Goal: Find specific page/section: Find specific page/section

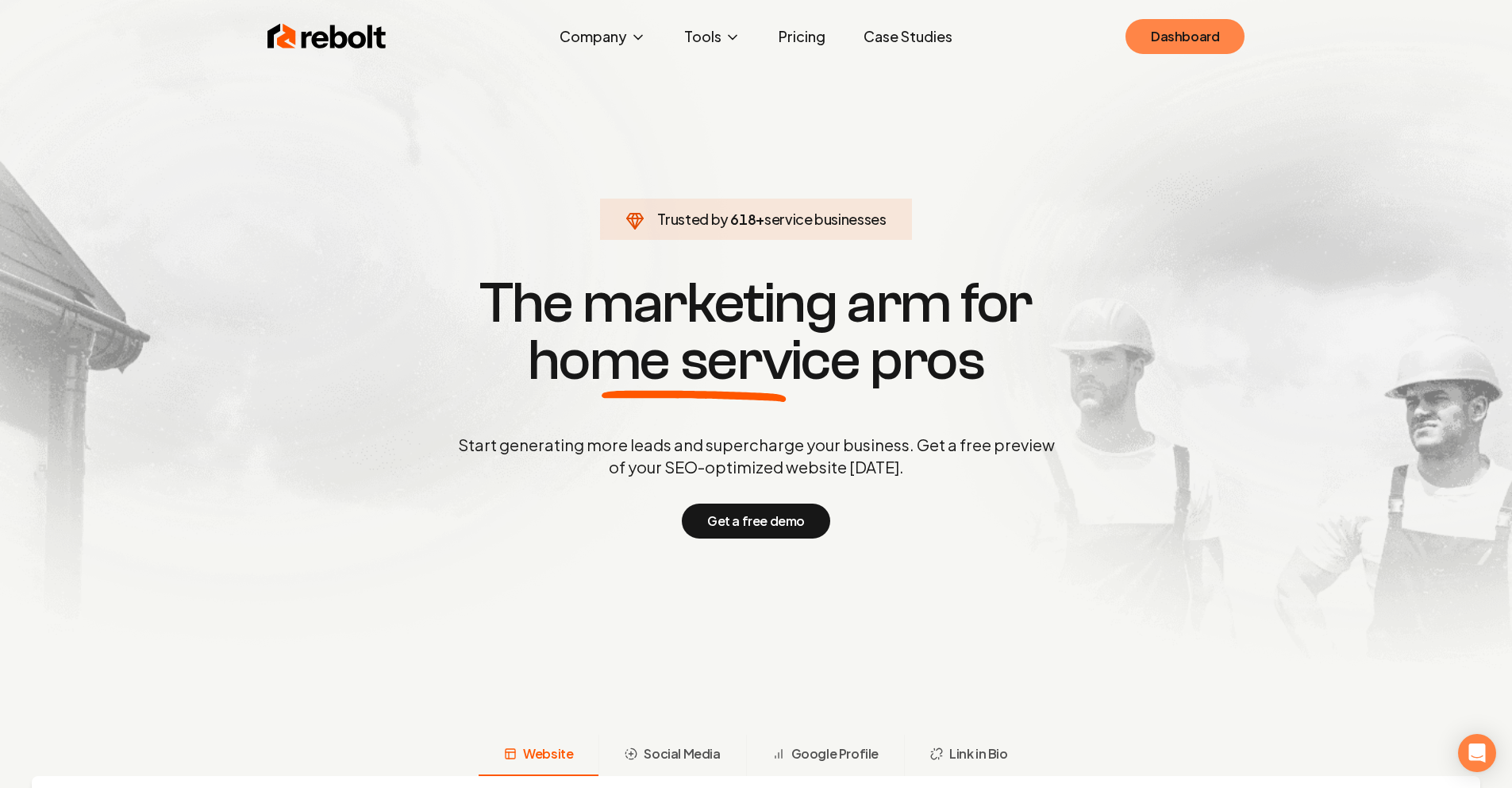
click at [1183, 34] on link "Dashboard" at bounding box center [1185, 36] width 119 height 35
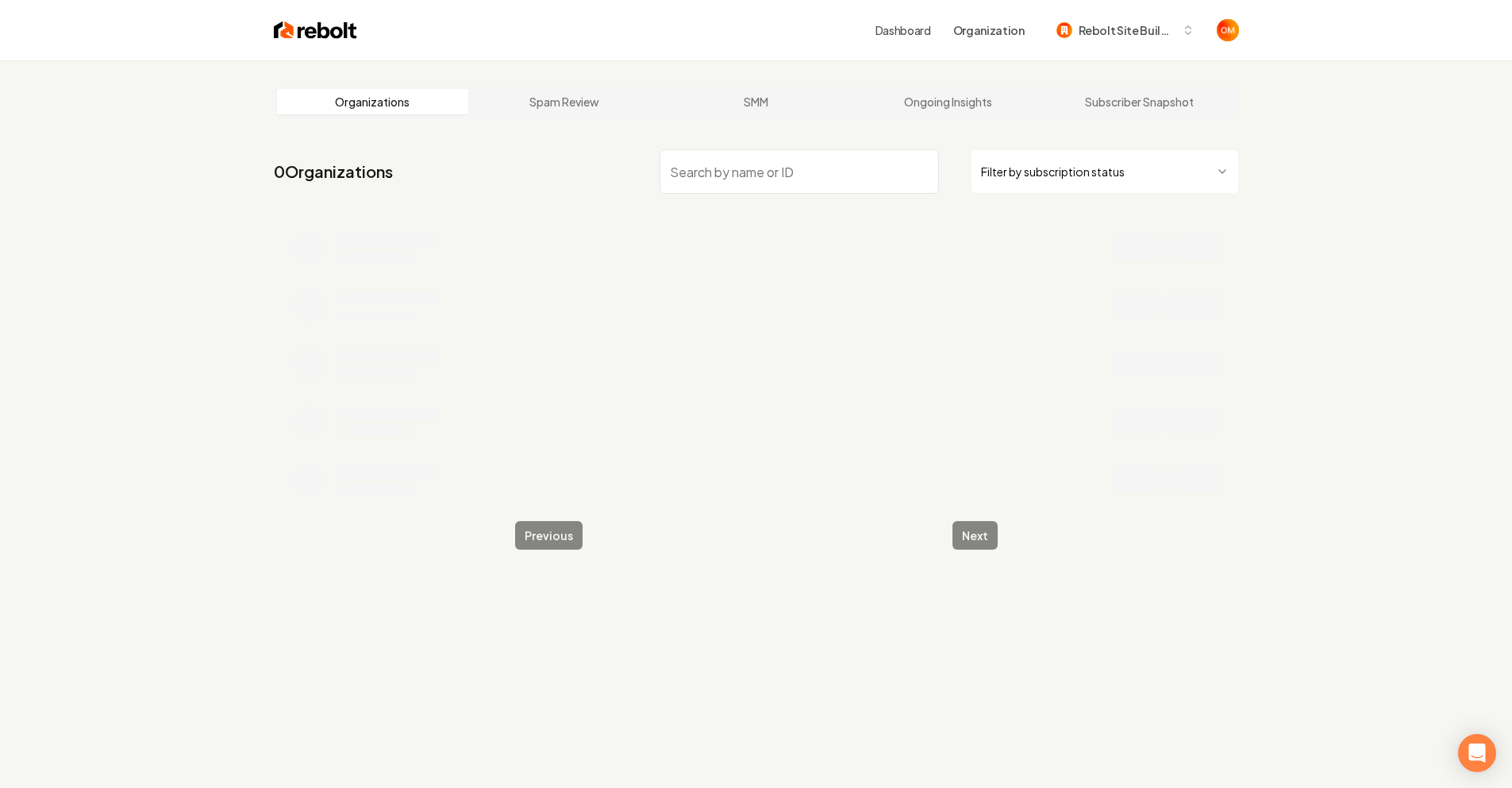
click at [721, 171] on input "search" at bounding box center [799, 171] width 279 height 44
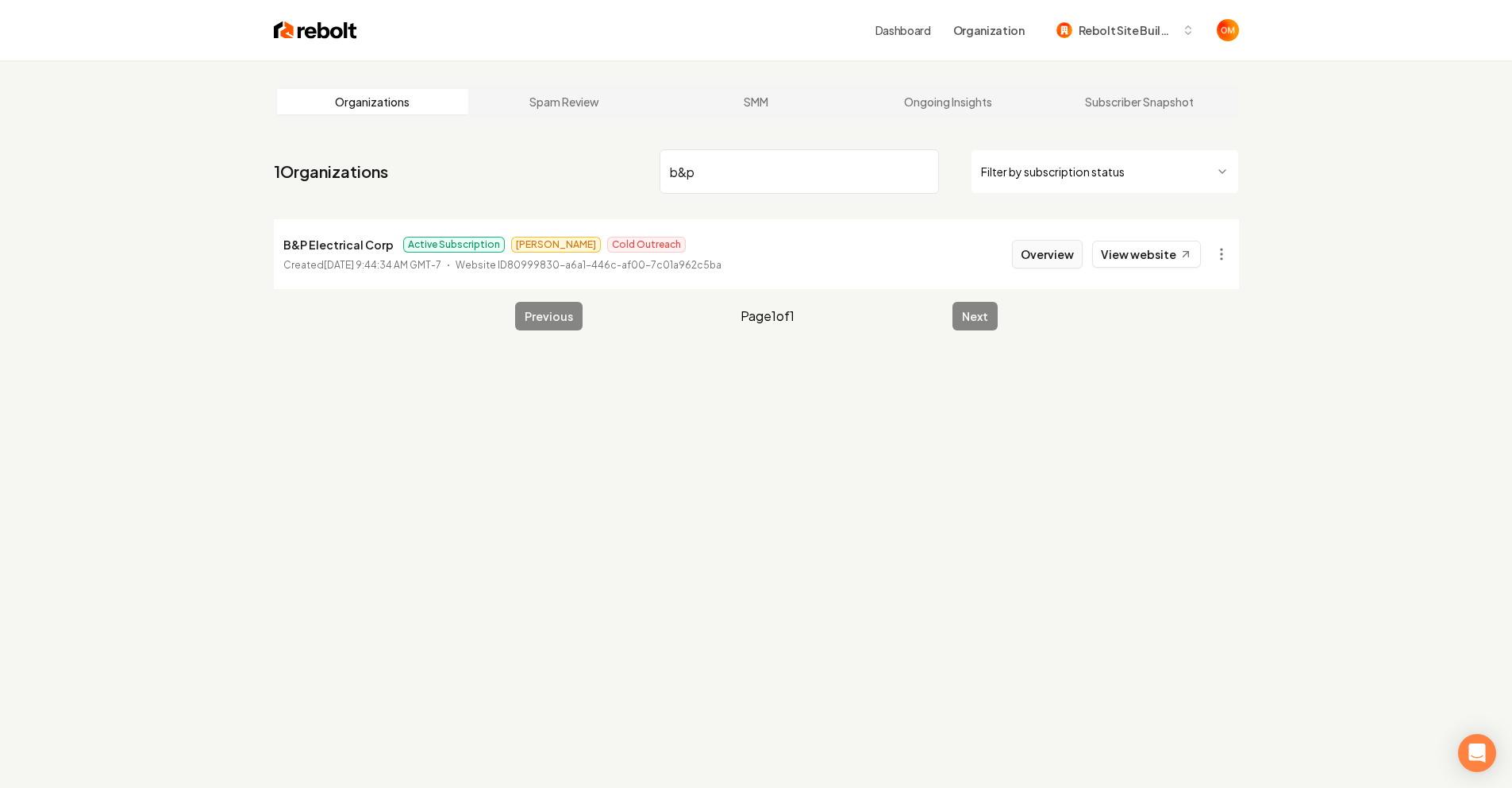
type input "b&p"
click at [1053, 258] on button "Overview" at bounding box center [1047, 254] width 71 height 29
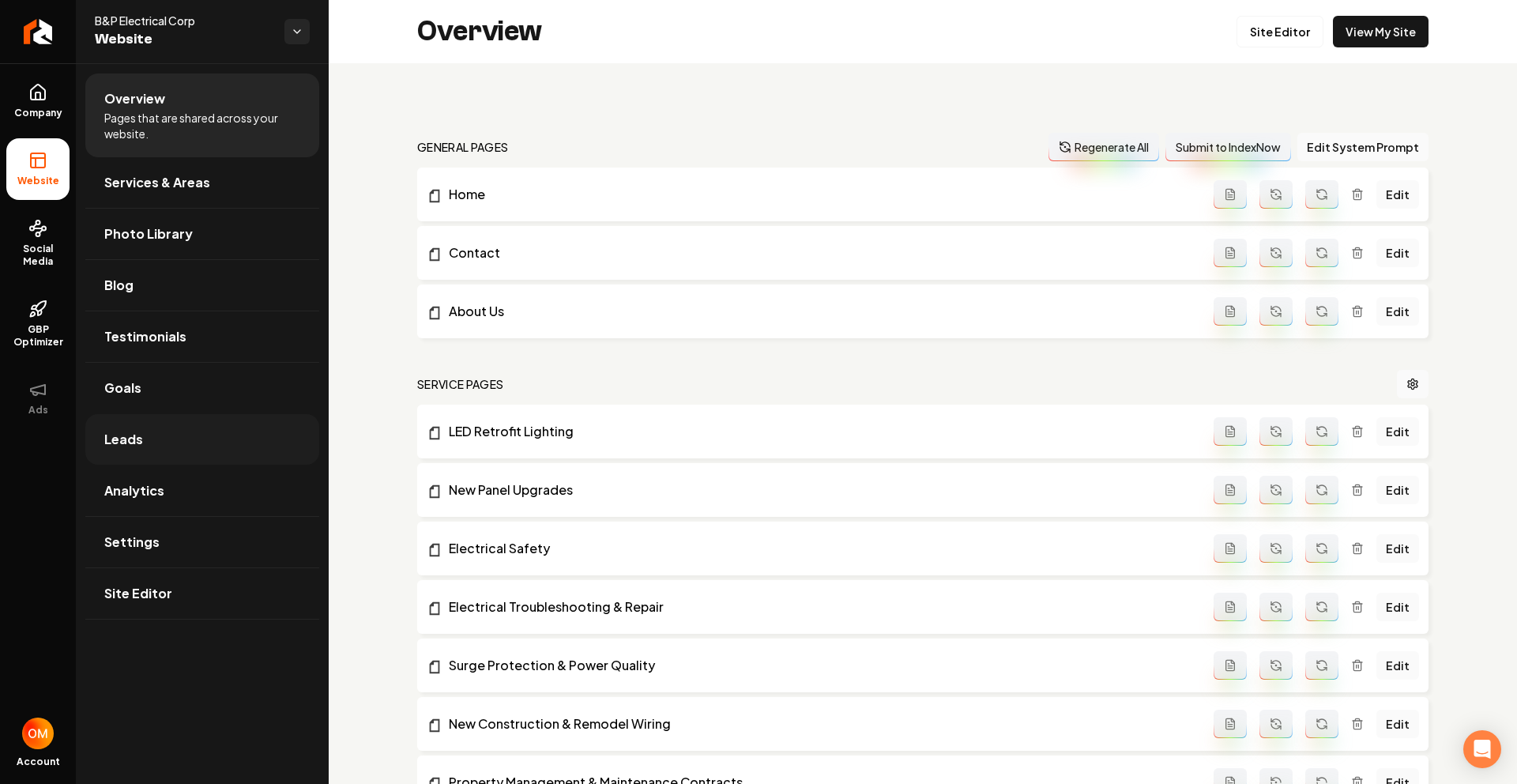
click at [189, 430] on link "Leads" at bounding box center [202, 439] width 234 height 51
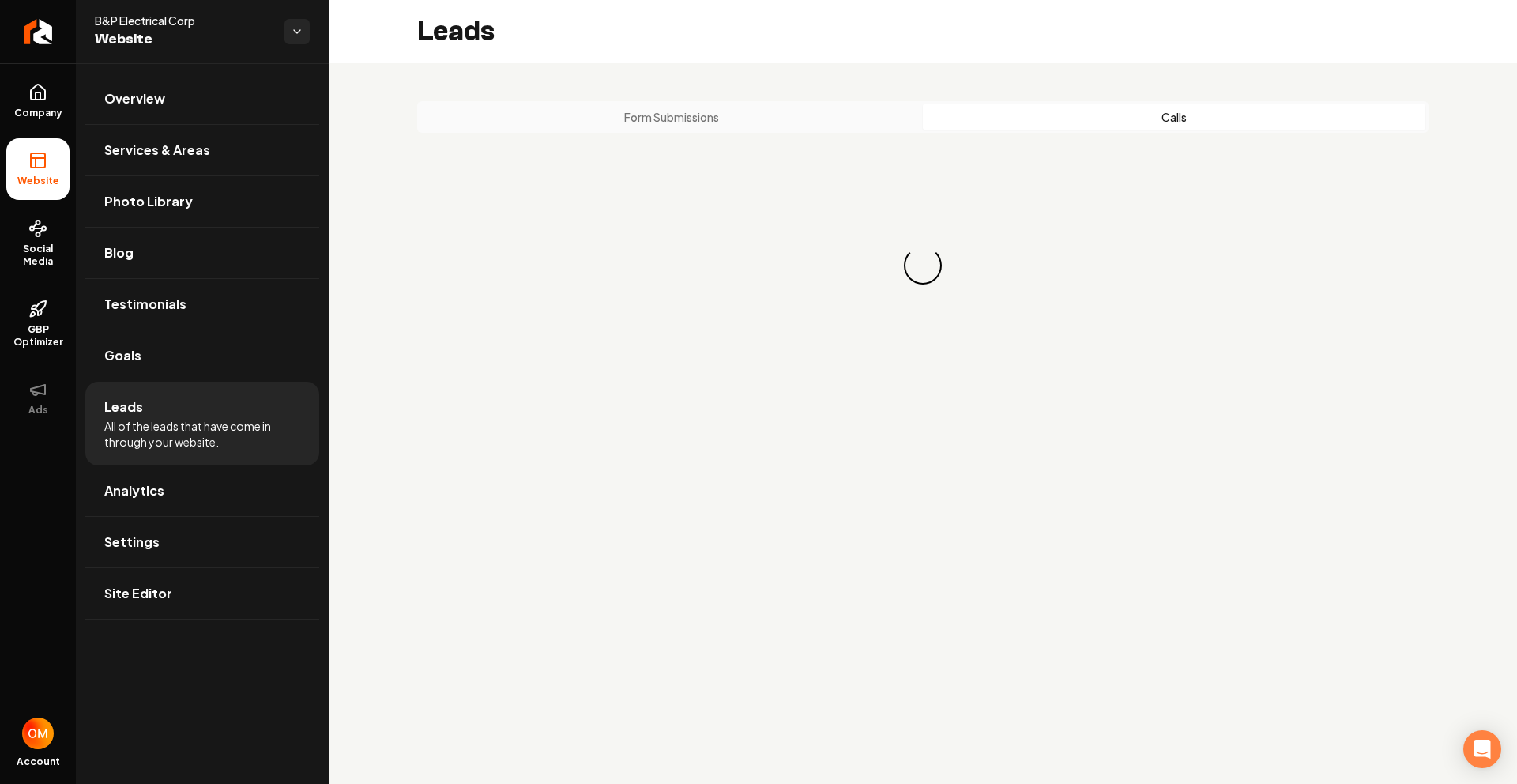
click at [1200, 119] on button "Calls" at bounding box center [1174, 117] width 502 height 25
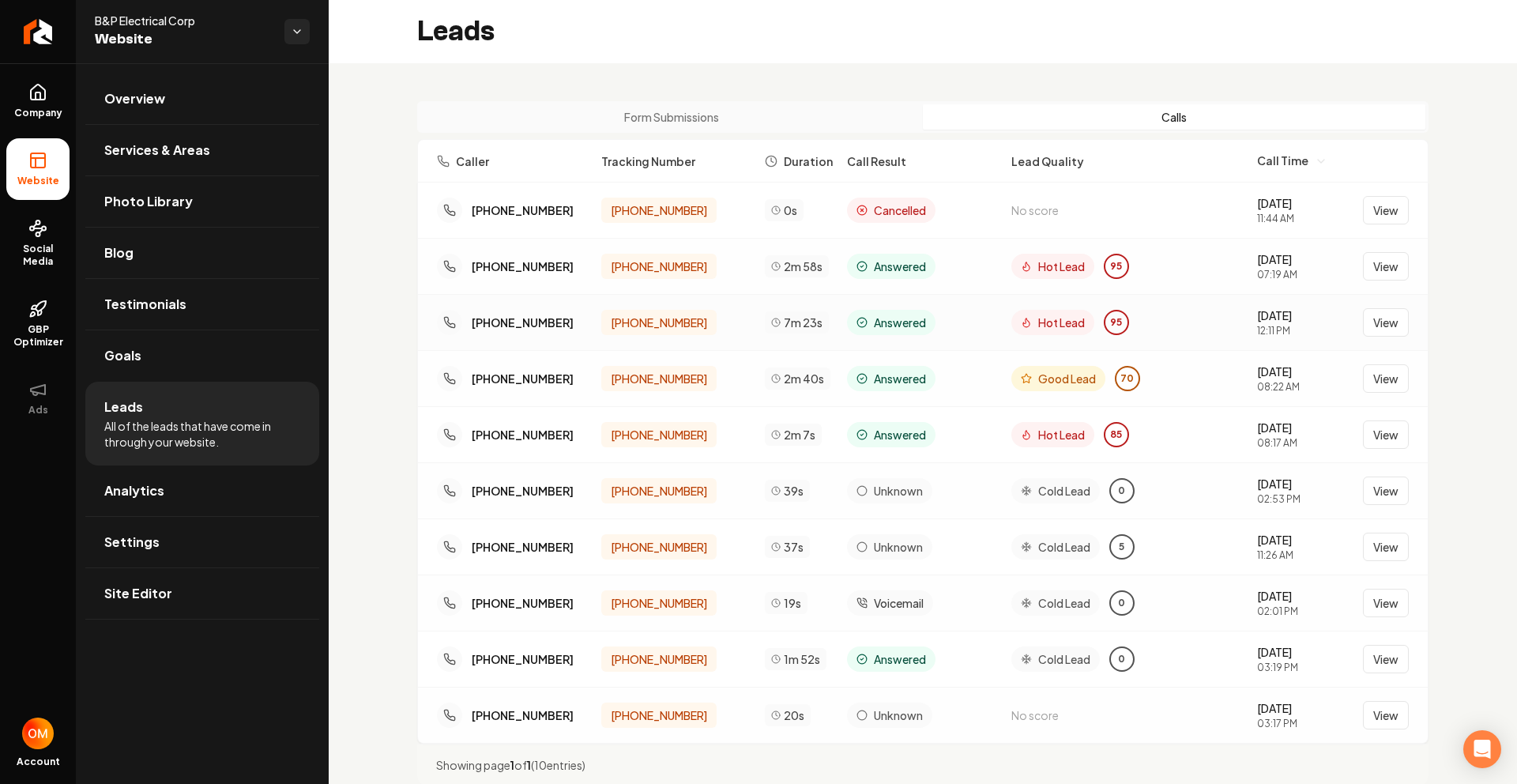
scroll to position [40, 0]
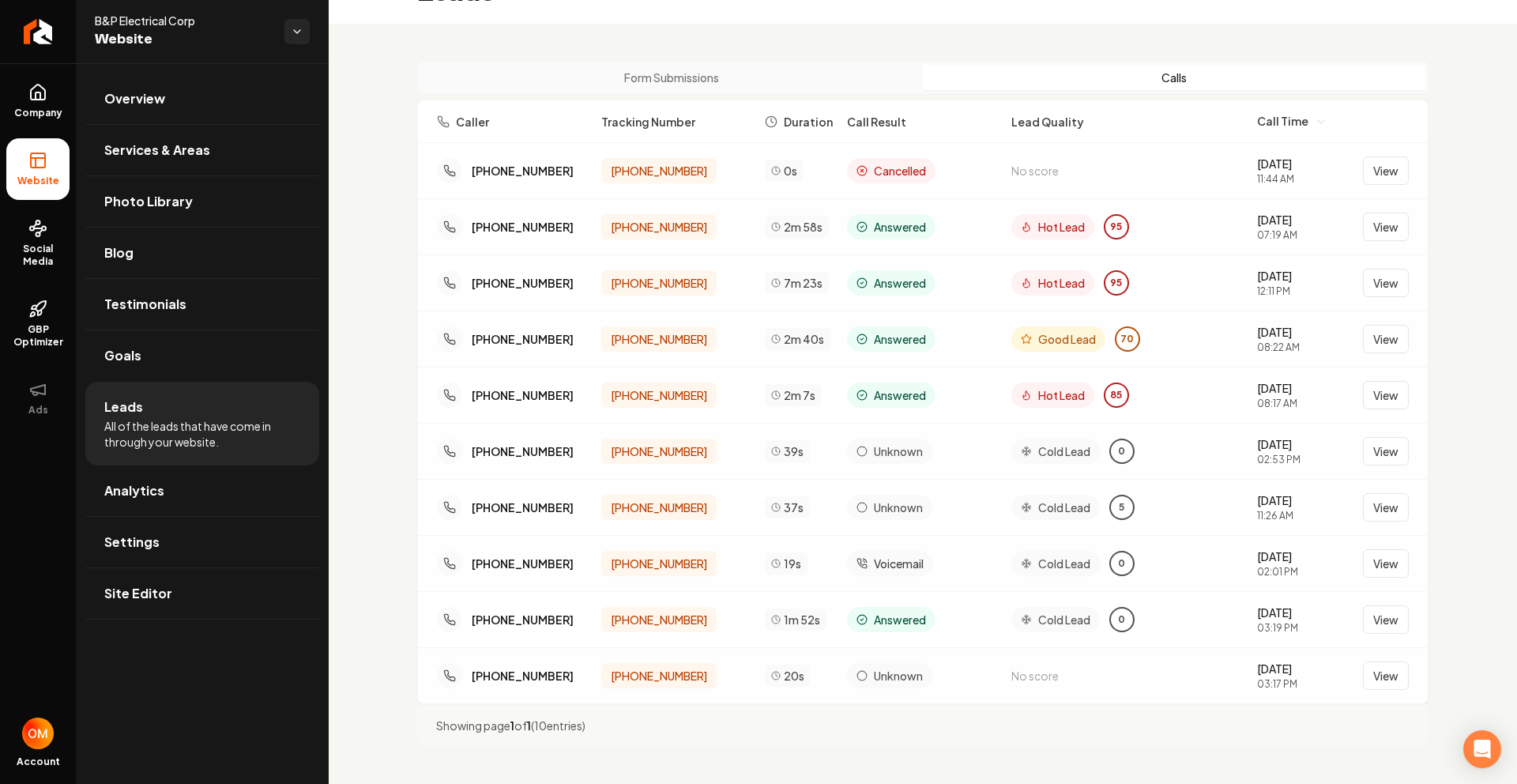
click at [706, 85] on div "Form Submissions Calls Caller Tracking Number Duration Call Result Lead Quality…" at bounding box center [922, 404] width 1188 height 760
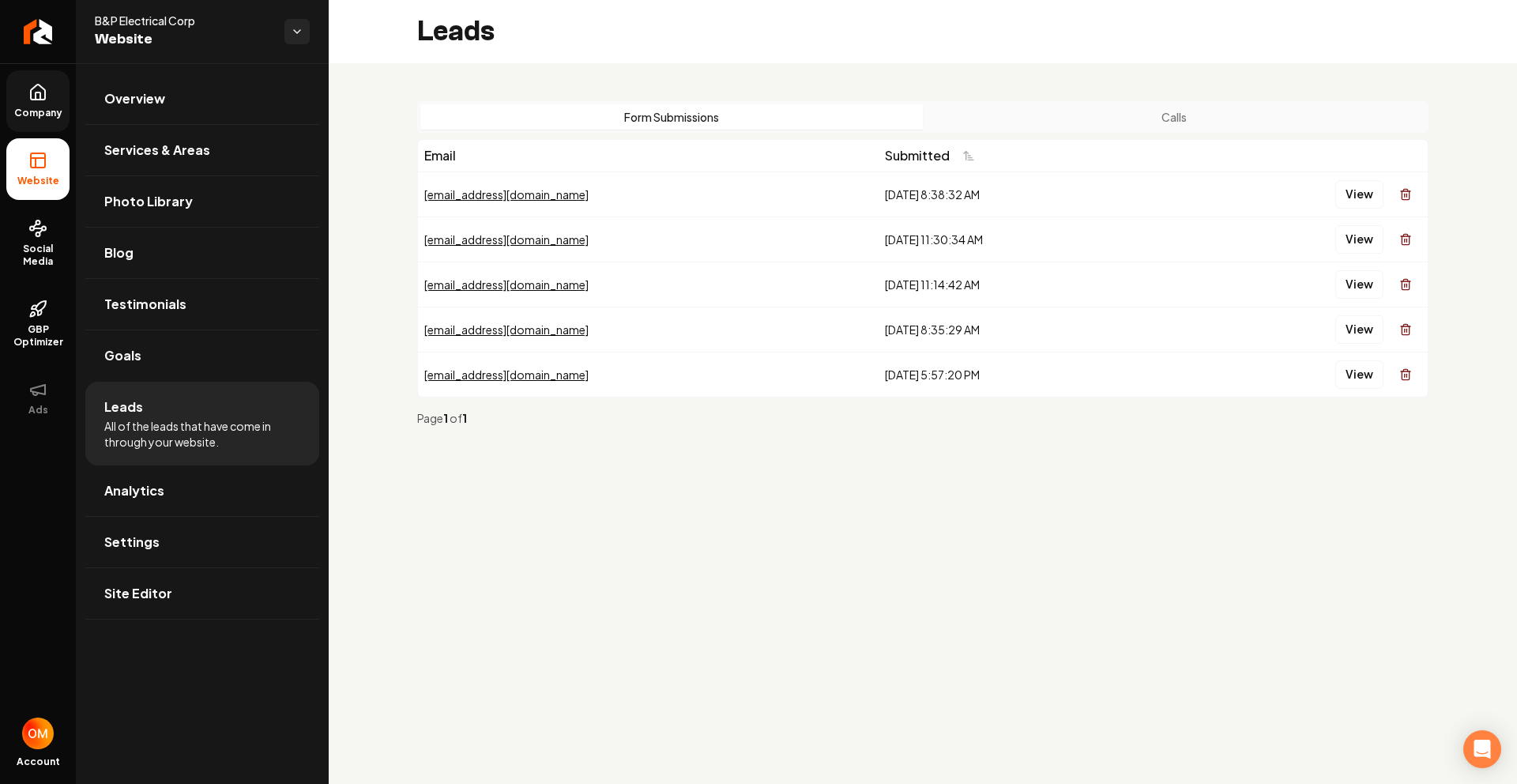
click at [50, 81] on link "Company" at bounding box center [37, 101] width 64 height 62
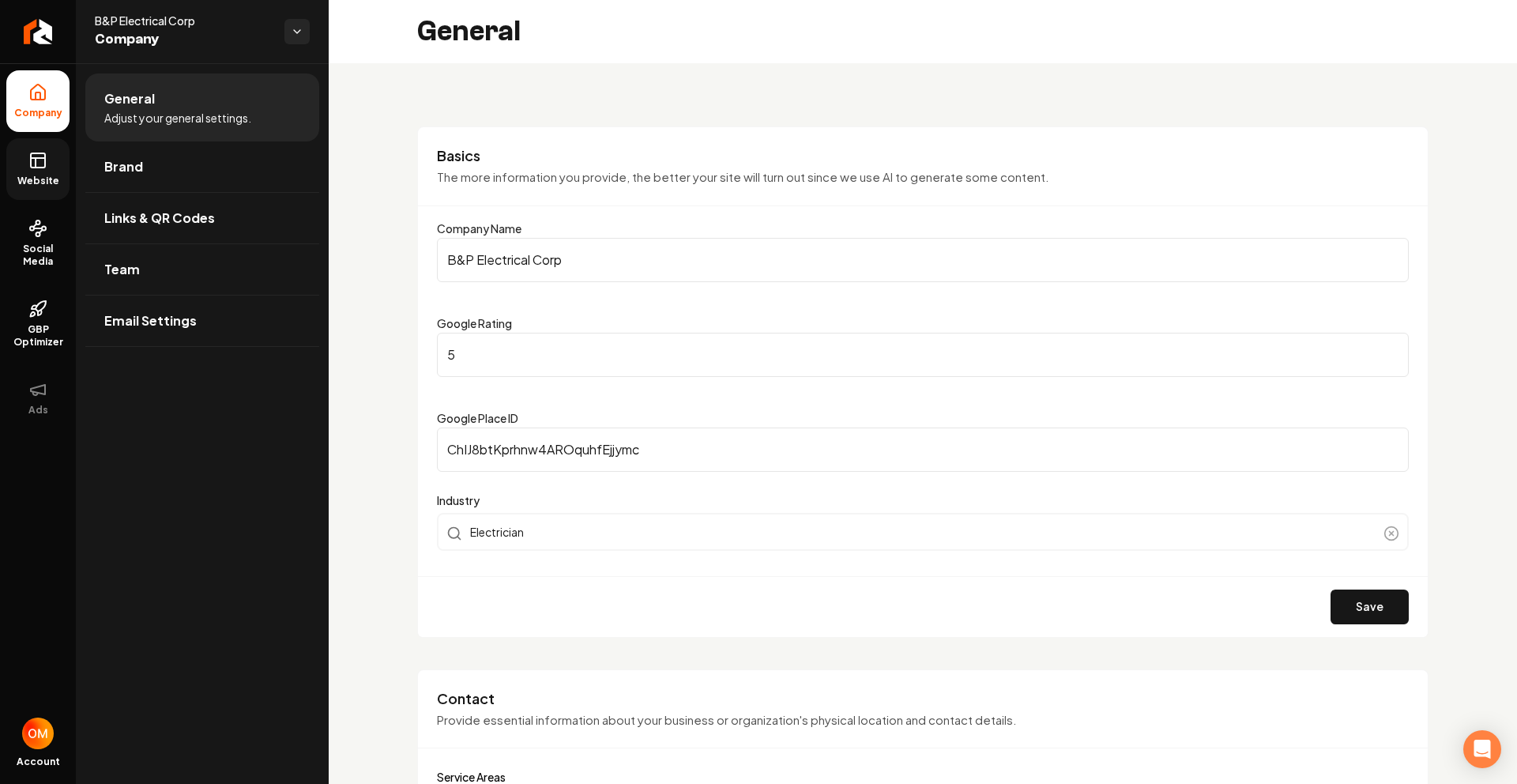
click at [36, 179] on span "Website" at bounding box center [38, 180] width 54 height 13
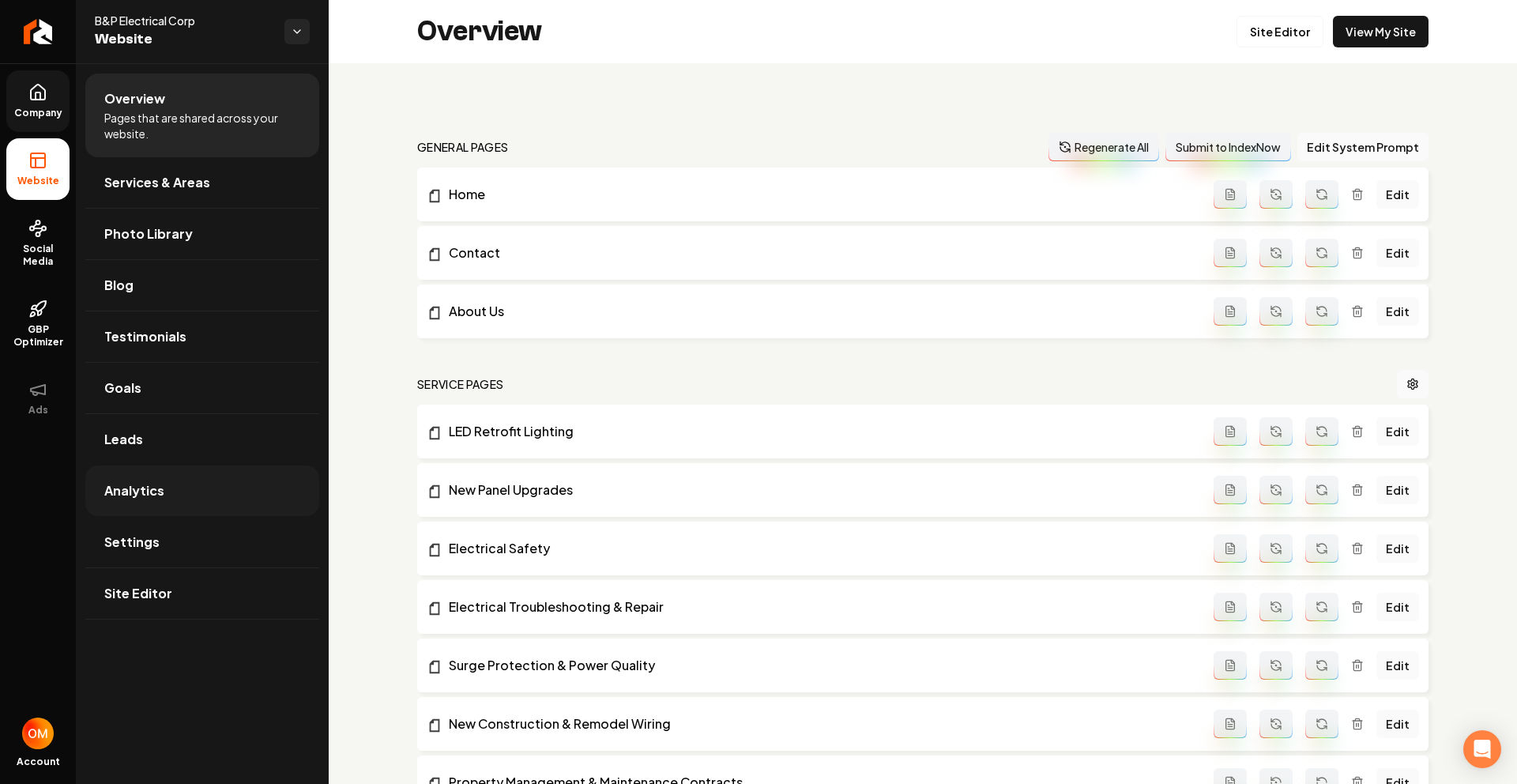
click at [148, 501] on link "Analytics" at bounding box center [202, 491] width 234 height 51
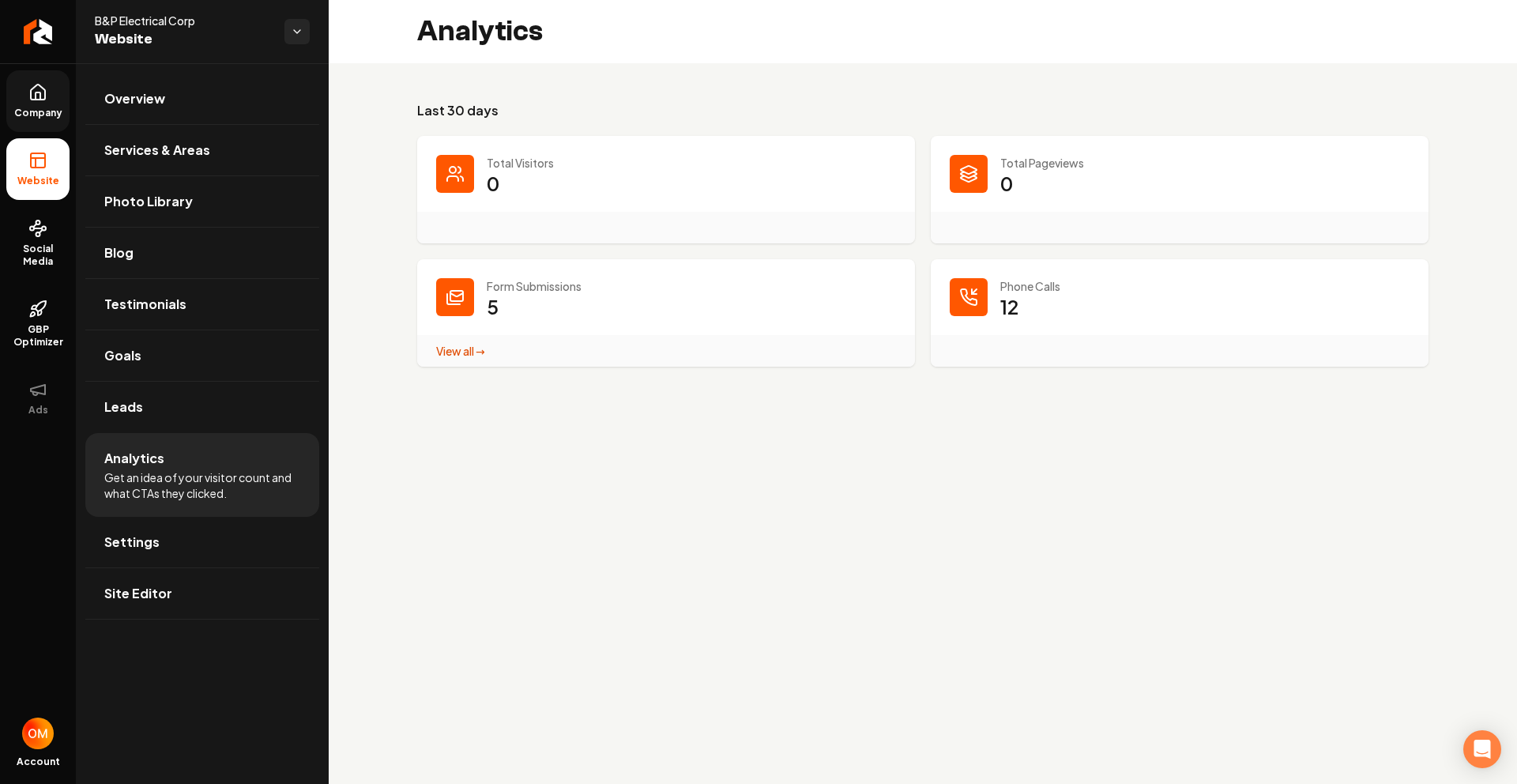
click at [20, 95] on link "Company" at bounding box center [37, 101] width 64 height 62
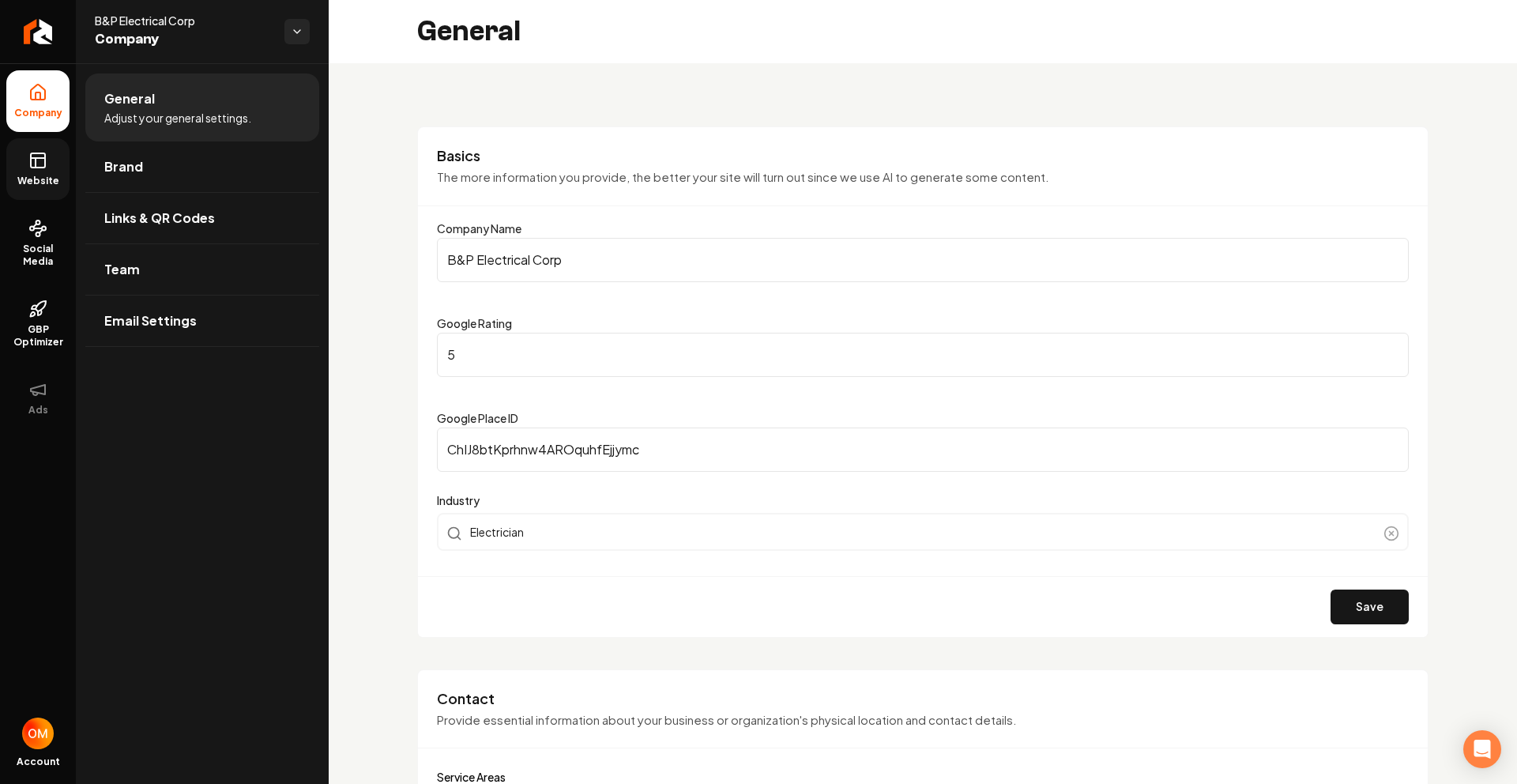
click at [17, 169] on link "Website" at bounding box center [37, 168] width 64 height 62
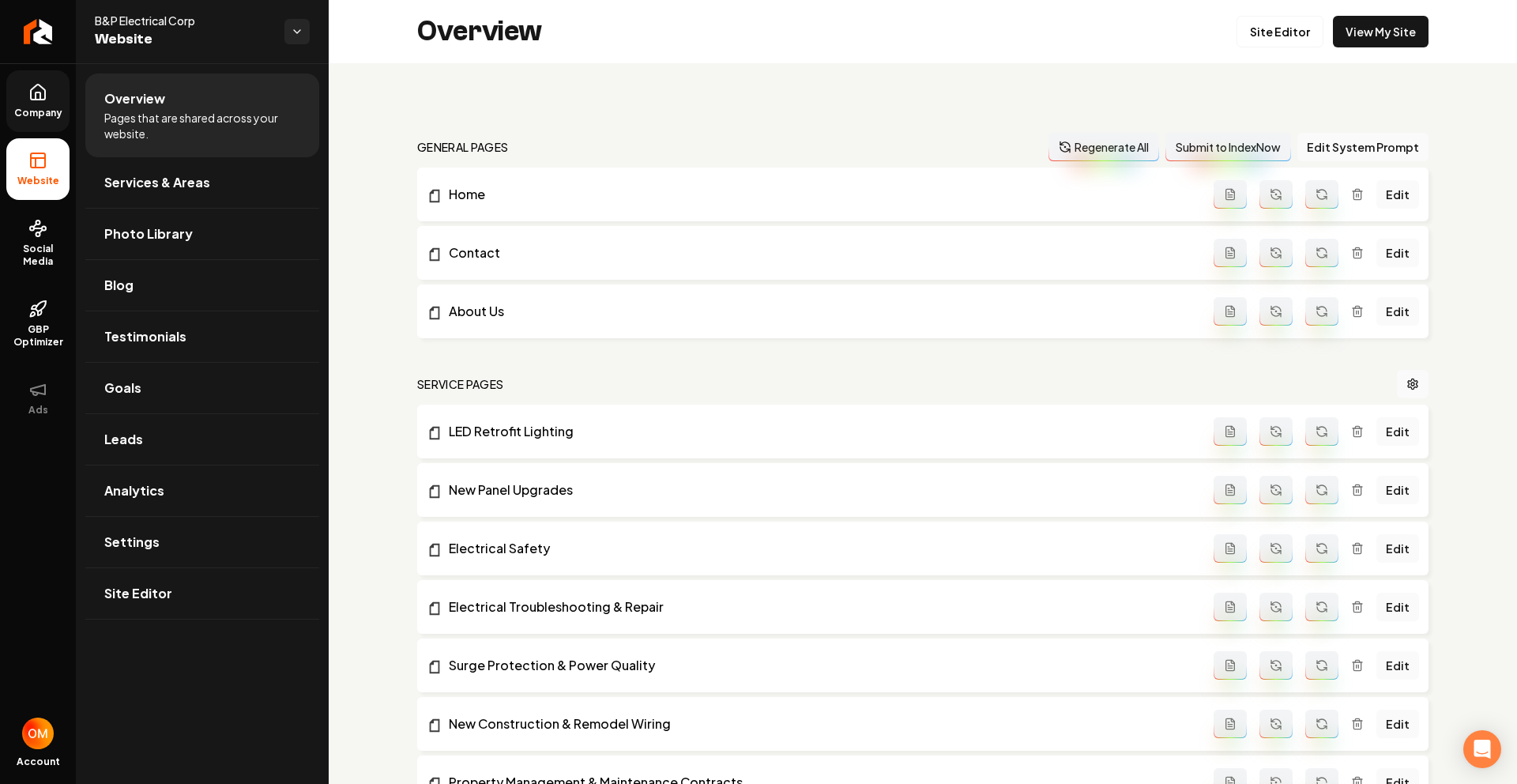
click at [1358, 47] on div "Overview Site Editor View My Site" at bounding box center [922, 31] width 1188 height 63
click at [1359, 43] on link "View My Site" at bounding box center [1381, 31] width 96 height 31
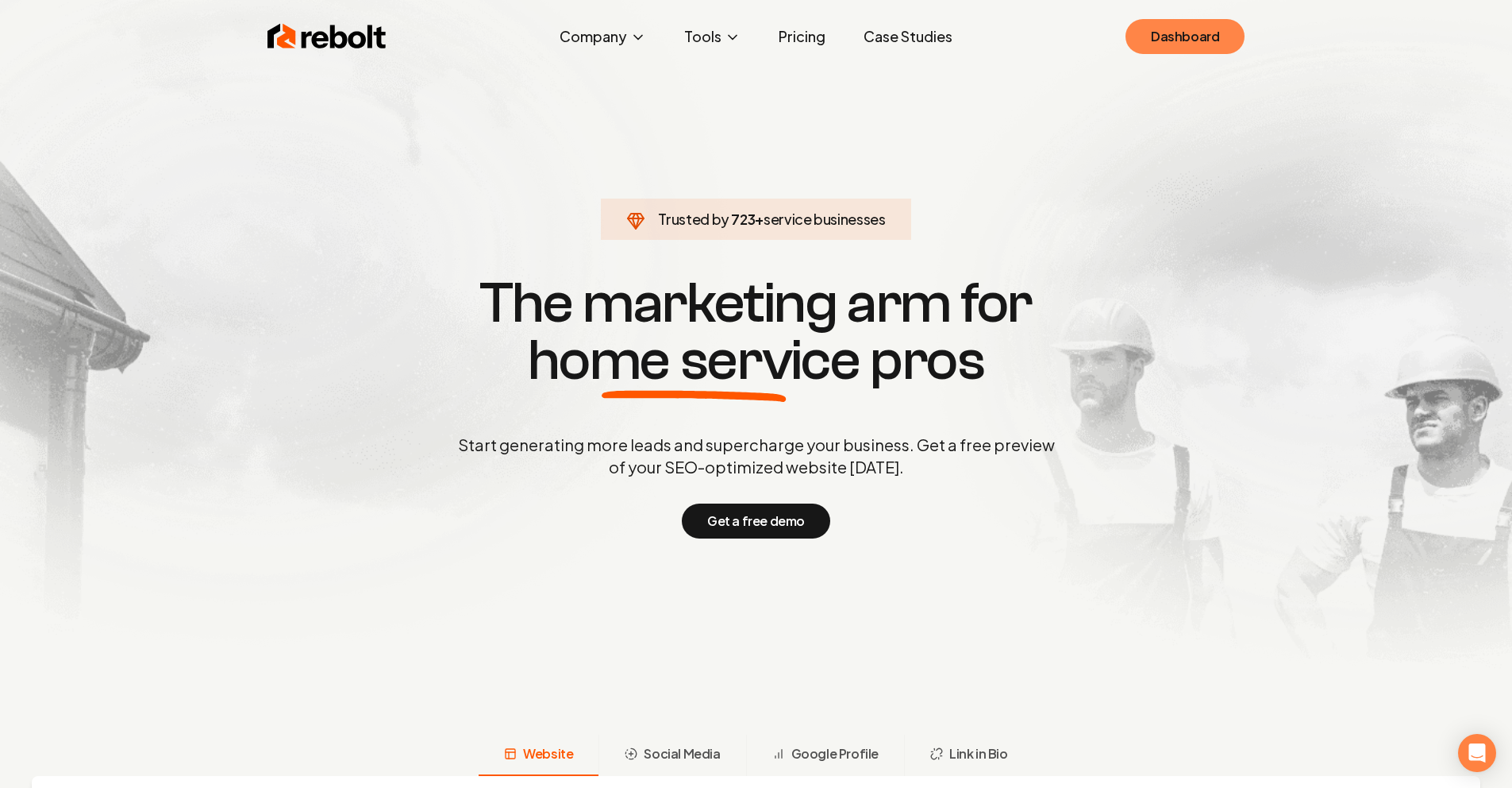
click at [1195, 34] on link "Dashboard" at bounding box center [1185, 36] width 119 height 35
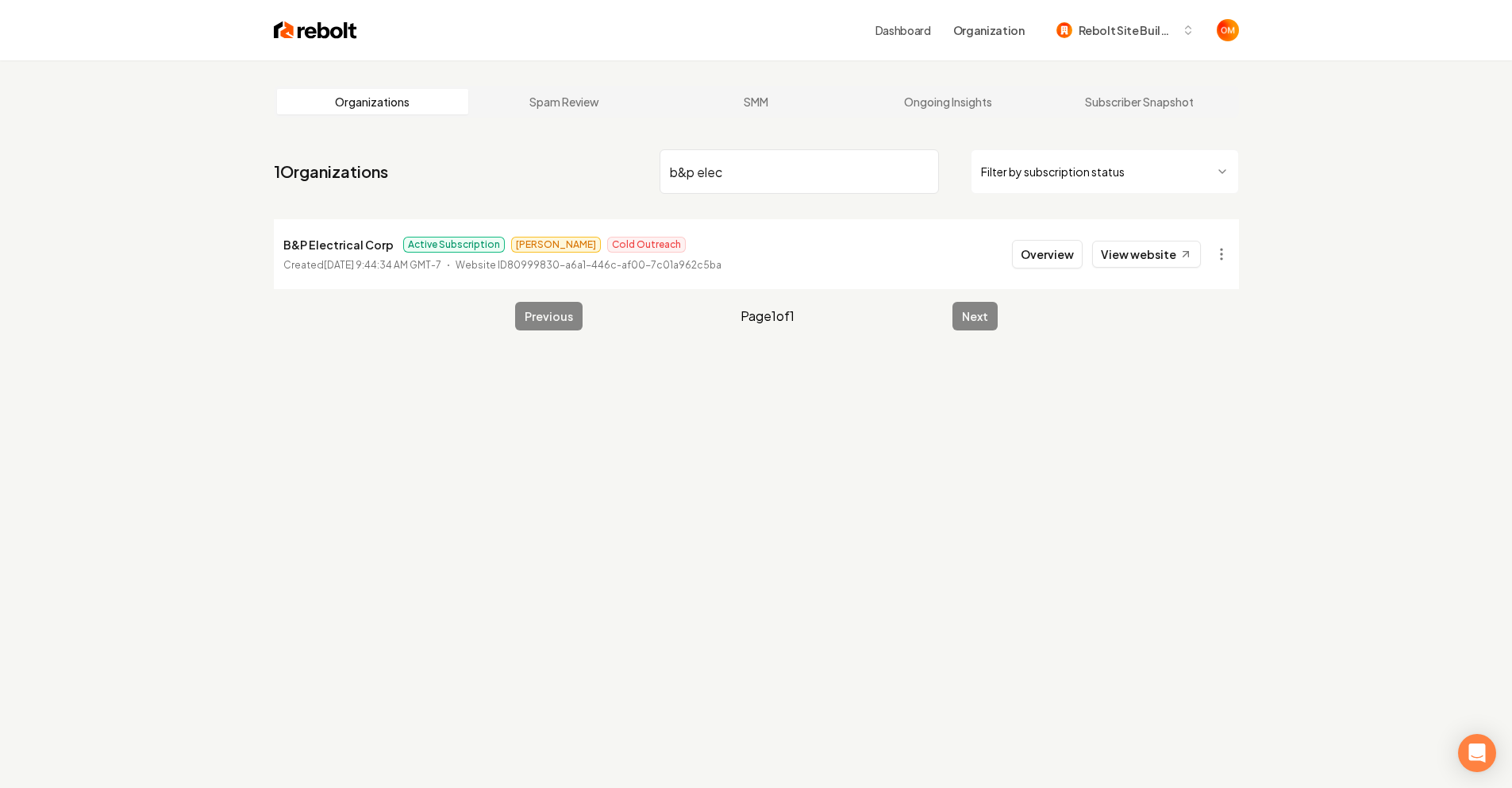
type input "b&p elec"
drag, startPoint x: 385, startPoint y: 246, endPoint x: 225, endPoint y: 243, distance: 160.0
click at [225, 243] on div "Organizations Spam Review SMM Ongoing Insights Subscriber Snapshot 1 Organizati…" at bounding box center [756, 454] width 1512 height 788
copy p "B&P Electrical Corp"
